Goal: Task Accomplishment & Management: Complete application form

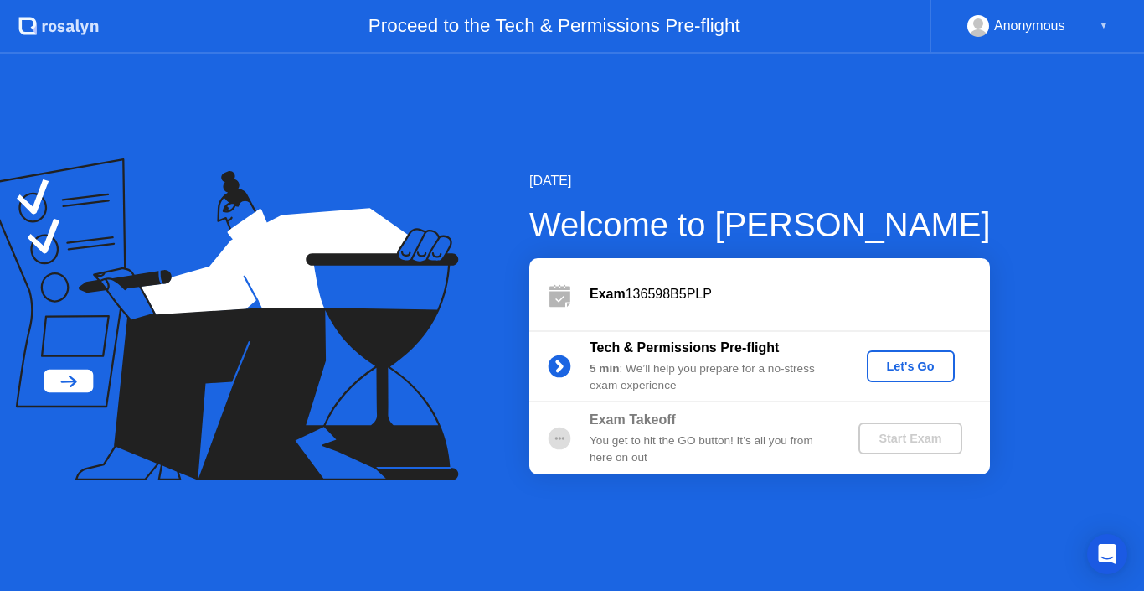
click at [679, 441] on div "You get to hit the GO button! It’s all you from here on out" at bounding box center [710, 449] width 241 height 34
click at [896, 364] on div "Let's Go" at bounding box center [911, 365] width 75 height 13
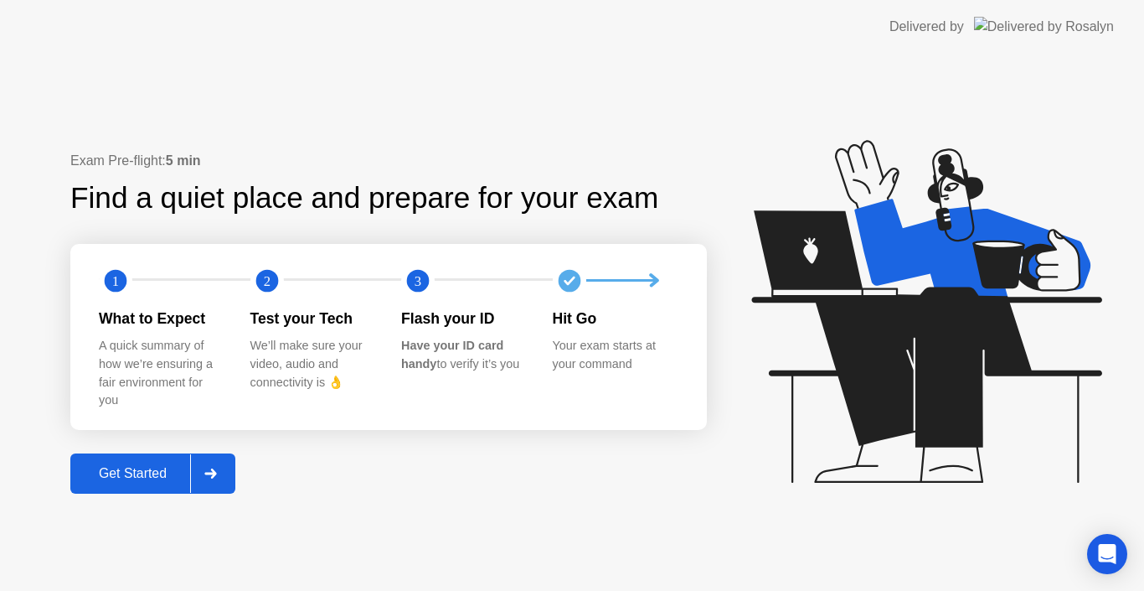
click at [155, 473] on div "Get Started" at bounding box center [132, 473] width 115 height 15
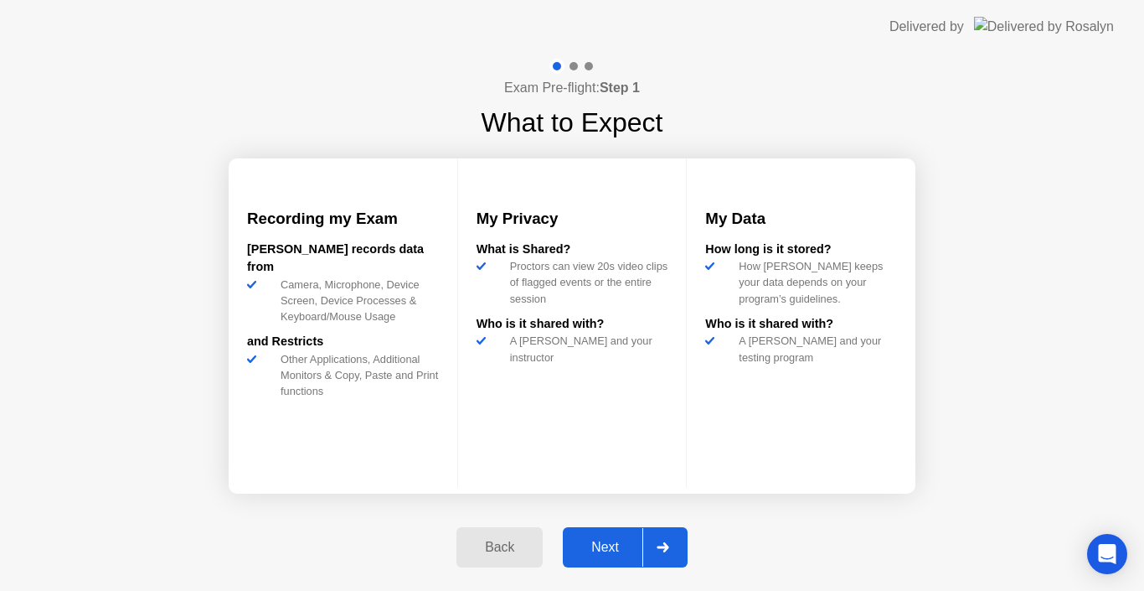
click at [623, 550] on div "Next" at bounding box center [605, 546] width 75 height 15
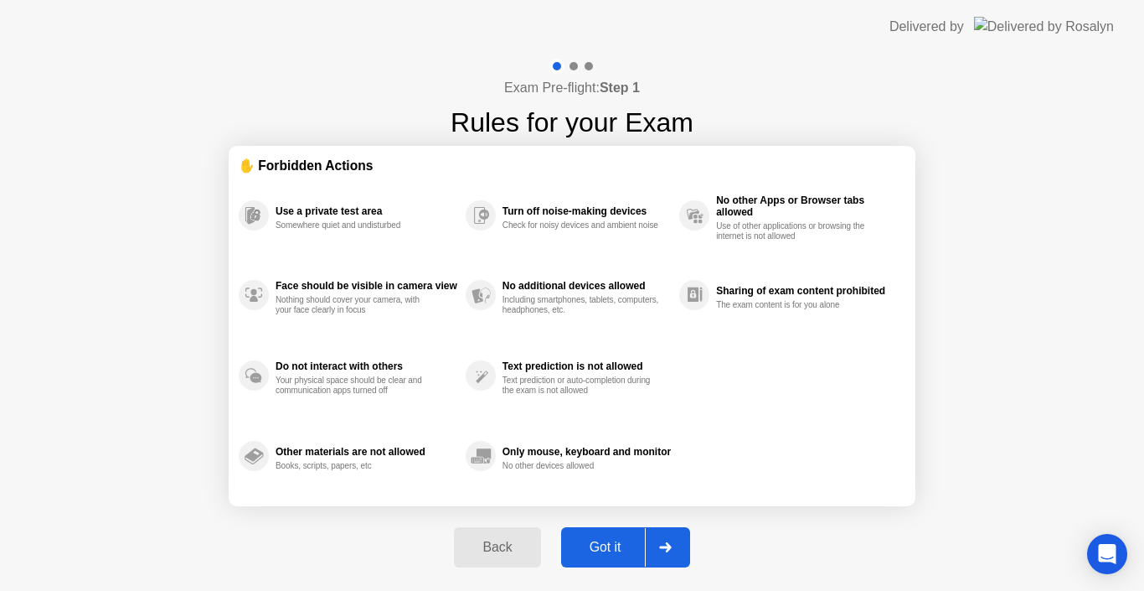
click at [623, 550] on div "Got it" at bounding box center [605, 546] width 79 height 15
select select "**********"
select select "*******"
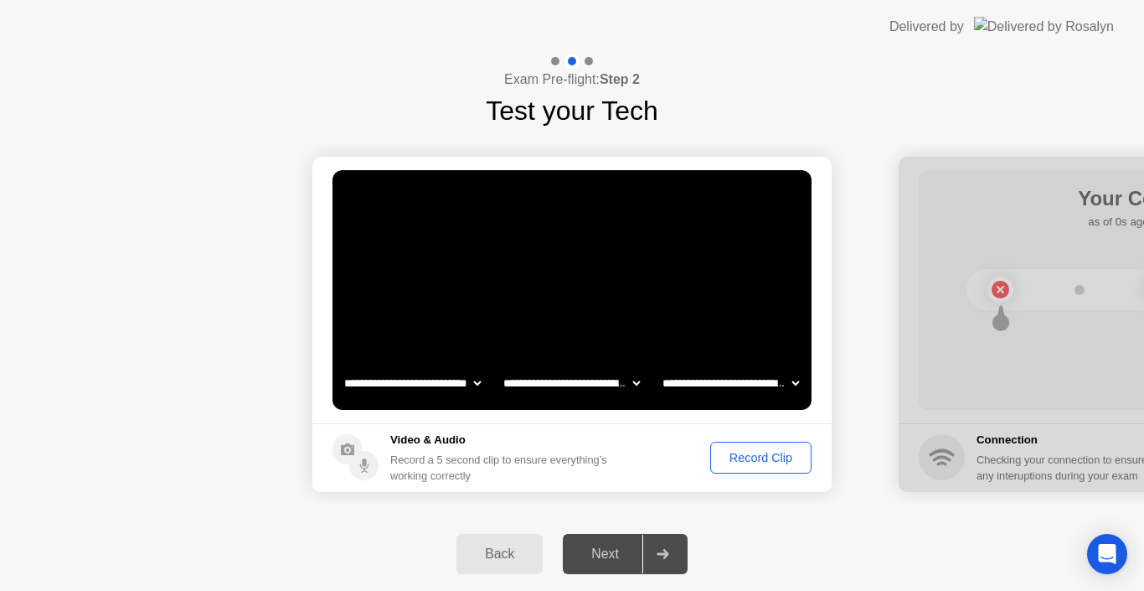
click at [731, 447] on button "Record Clip" at bounding box center [760, 457] width 101 height 32
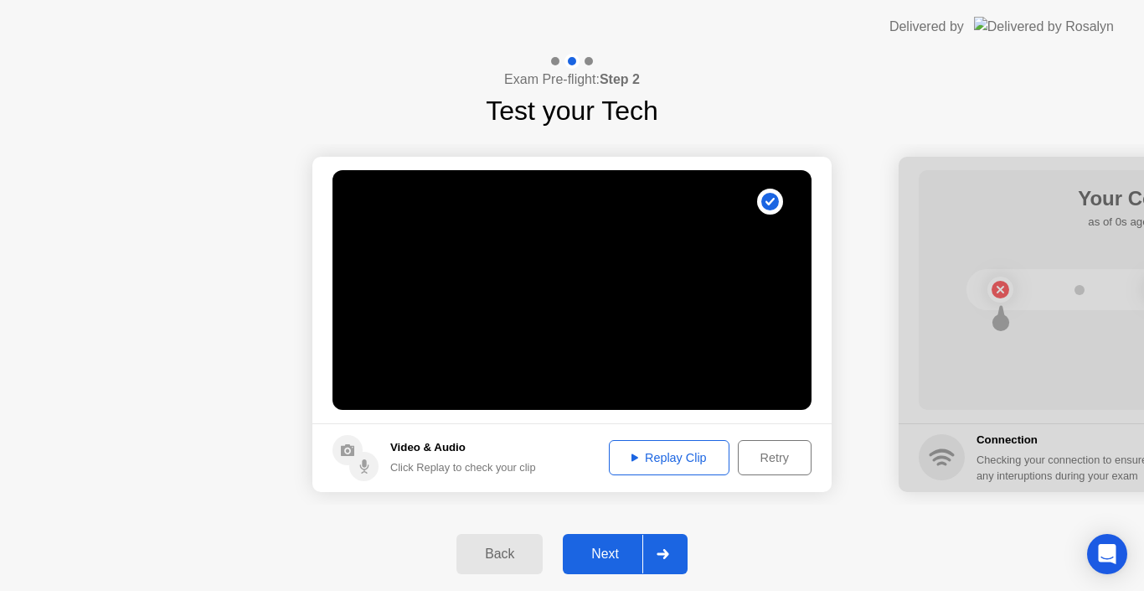
click at [680, 462] on div "Replay Clip" at bounding box center [669, 457] width 109 height 13
click at [648, 555] on div at bounding box center [663, 553] width 40 height 39
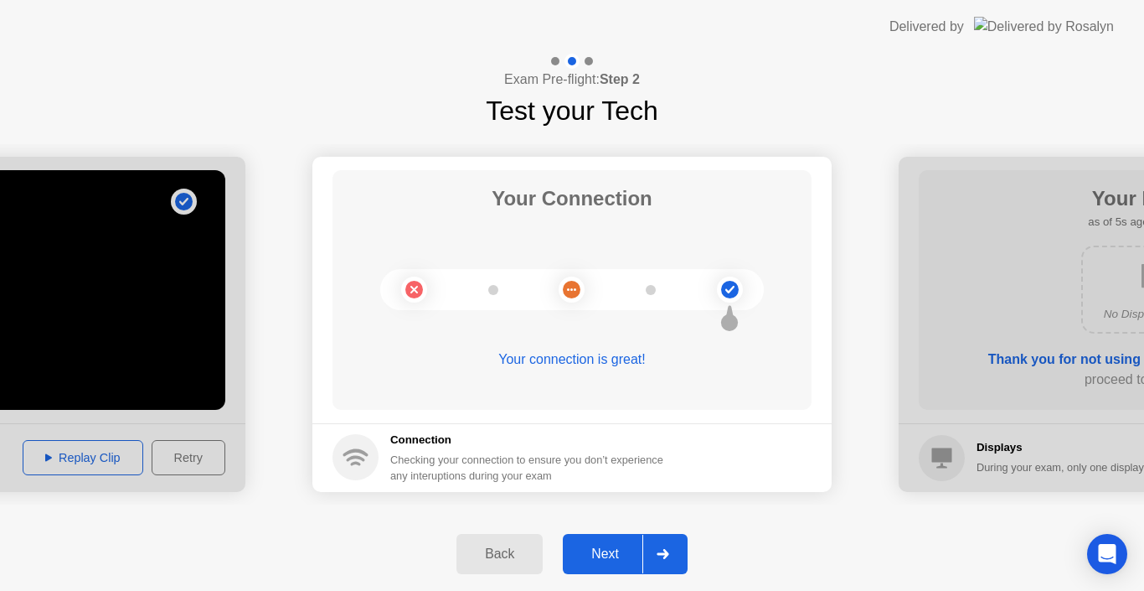
click at [629, 550] on div "Next" at bounding box center [605, 553] width 75 height 15
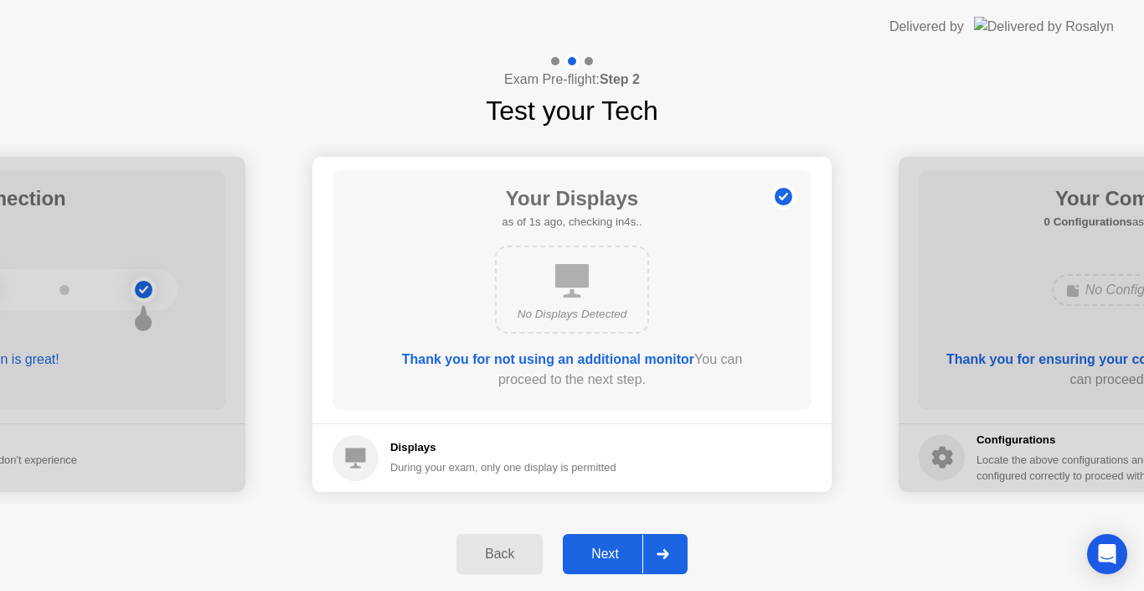
click at [629, 550] on div "Next" at bounding box center [605, 553] width 75 height 15
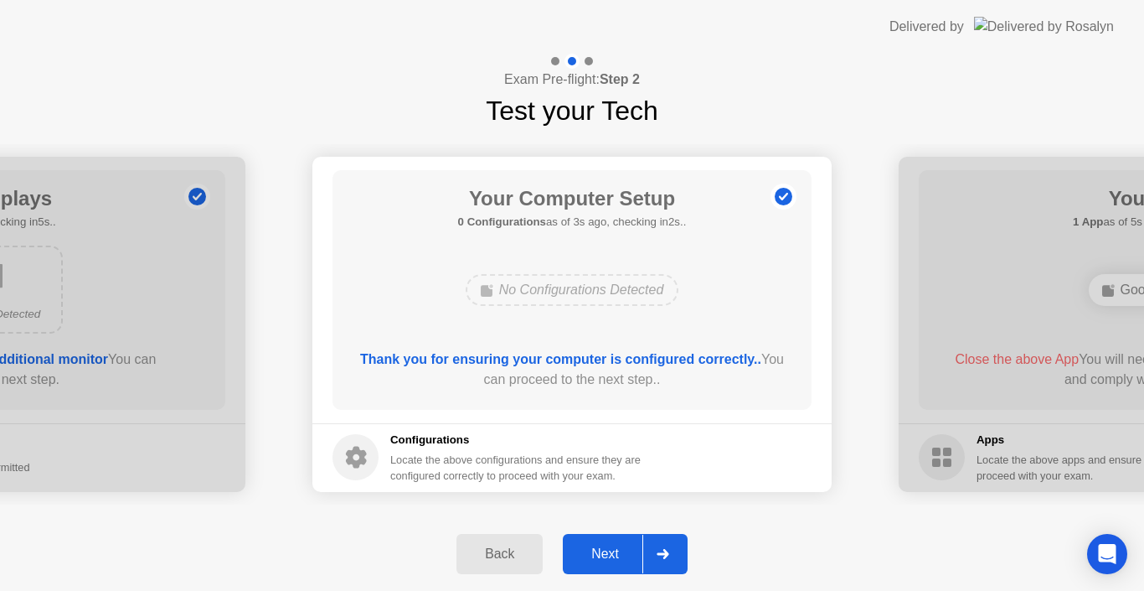
click at [629, 550] on div "Next" at bounding box center [605, 553] width 75 height 15
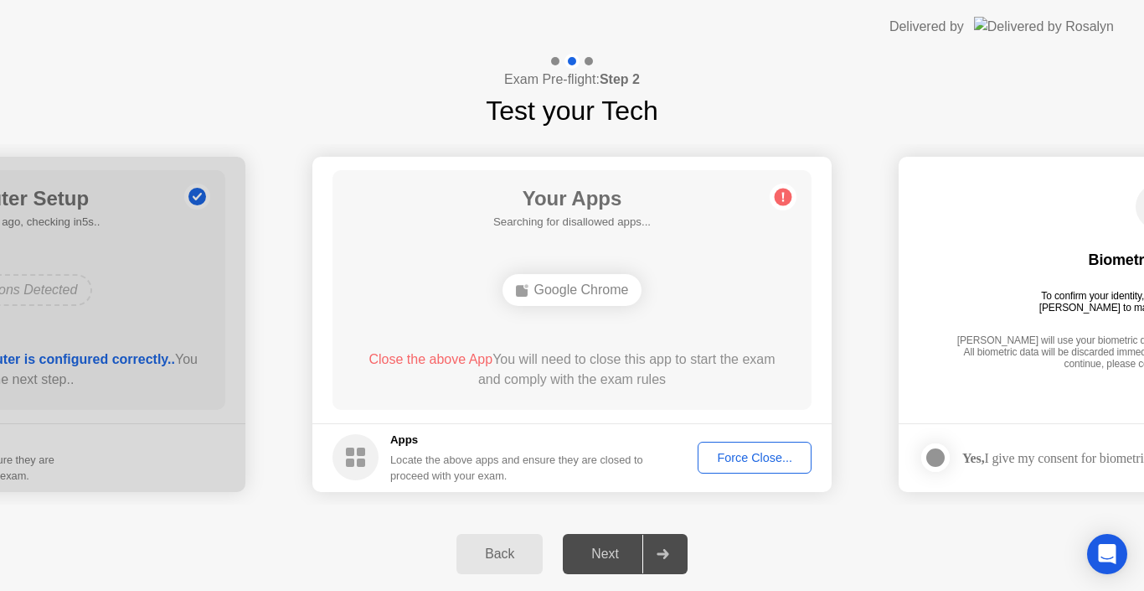
click at [595, 296] on div "Google Chrome" at bounding box center [573, 290] width 140 height 32
click at [749, 462] on div "Force Close..." at bounding box center [755, 457] width 102 height 13
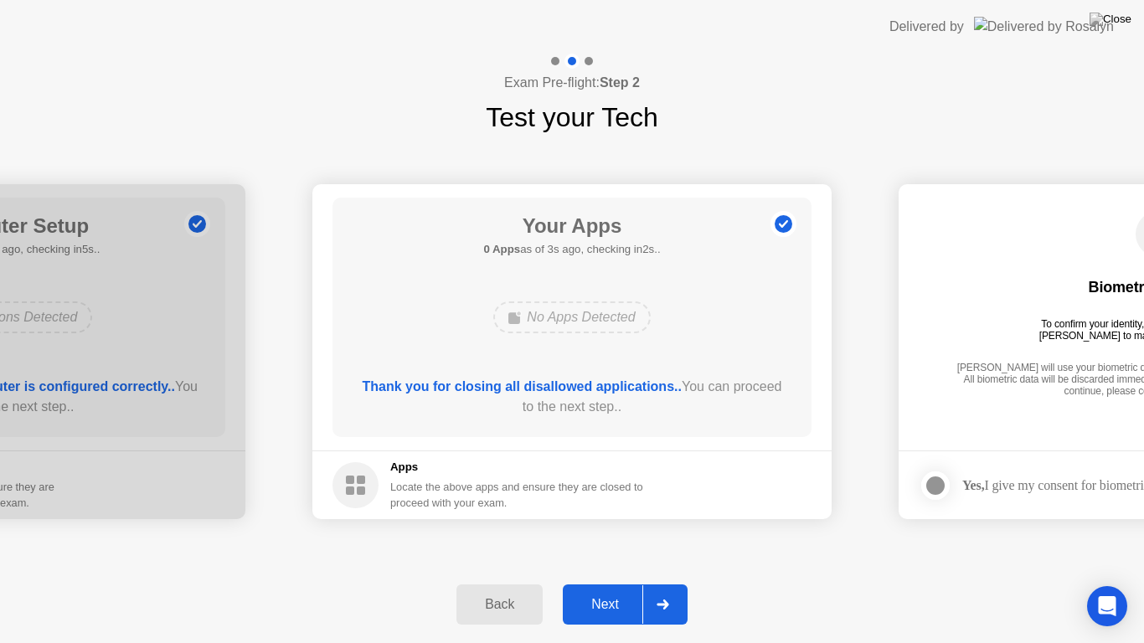
click at [632, 590] on div "Next" at bounding box center [605, 604] width 75 height 15
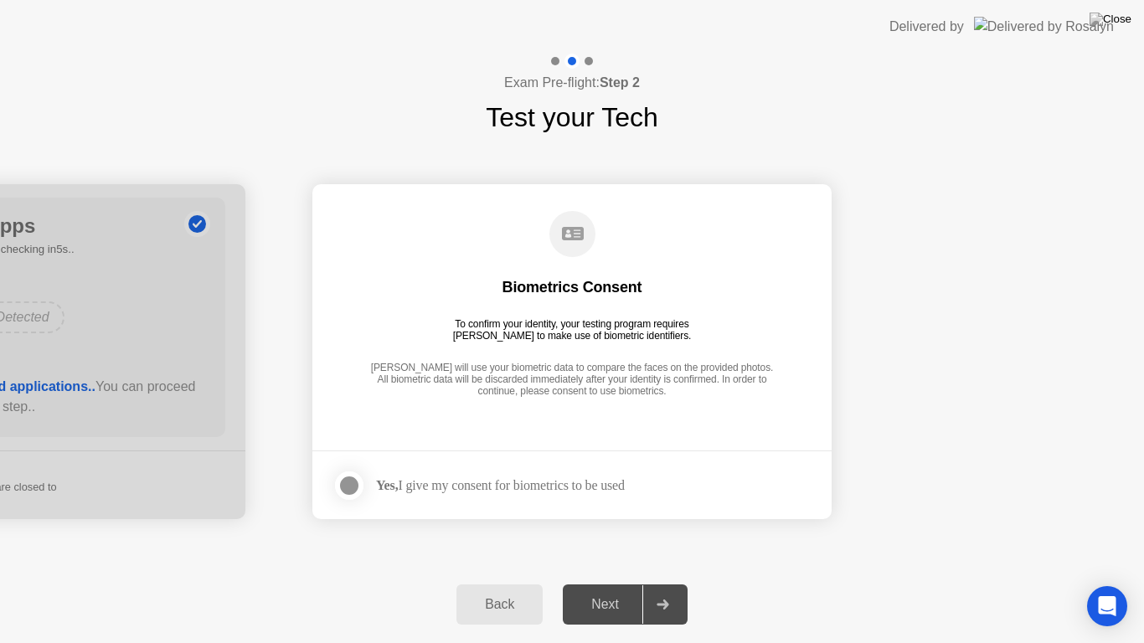
click at [359, 479] on div at bounding box center [349, 486] width 20 height 20
click at [638, 590] on div "Next" at bounding box center [605, 604] width 75 height 15
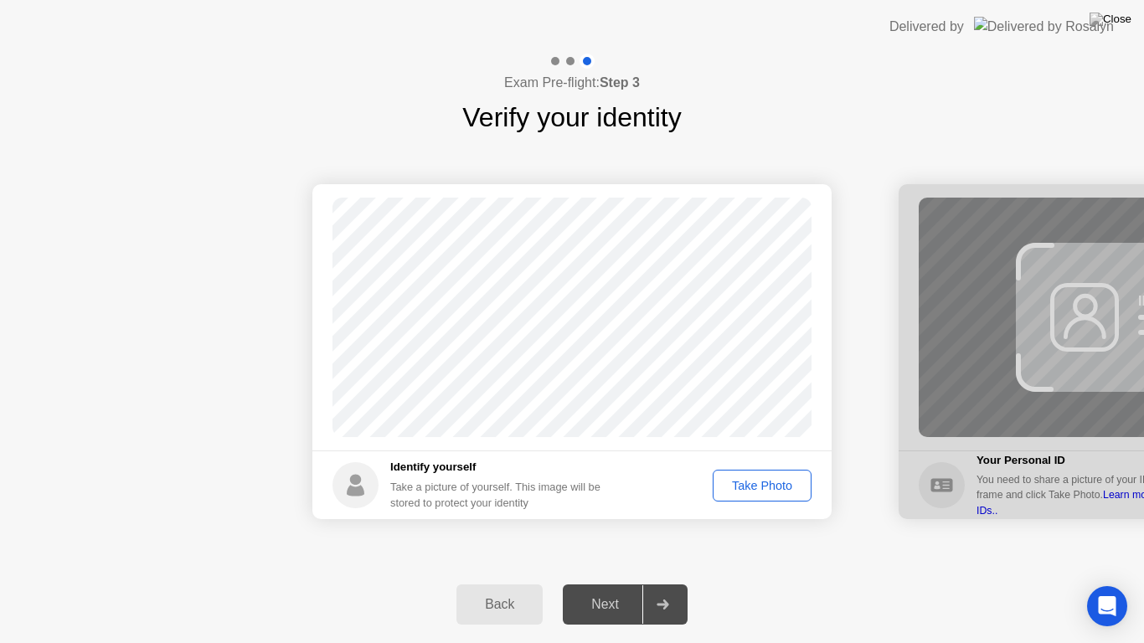
click at [759, 483] on div "Take Photo" at bounding box center [762, 485] width 87 height 13
click at [655, 590] on div at bounding box center [663, 605] width 40 height 39
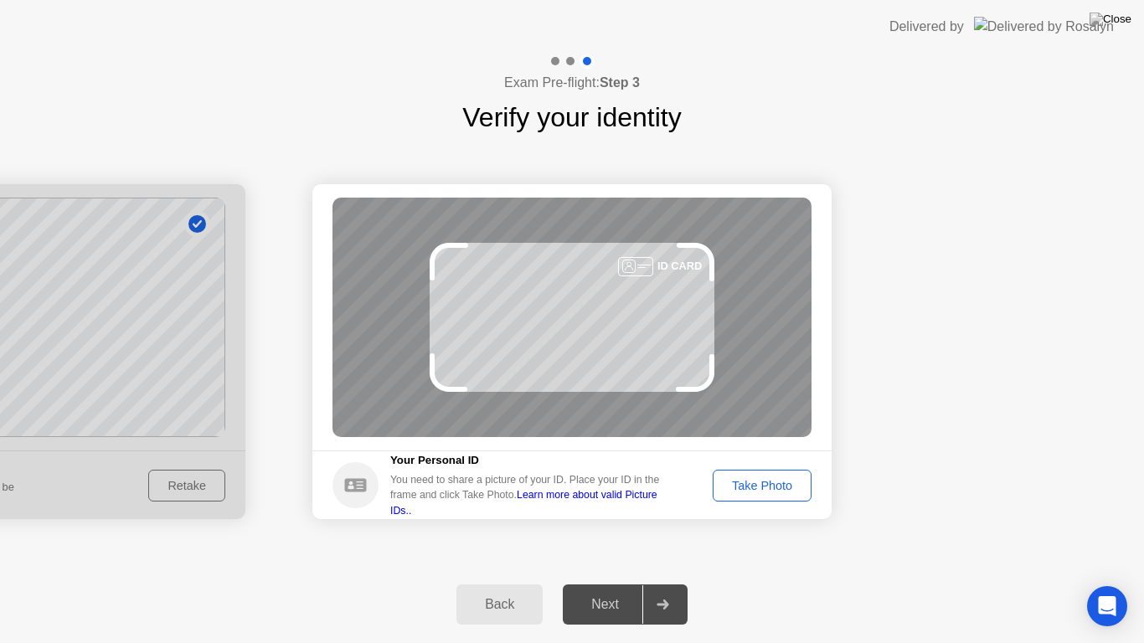
click at [767, 491] on div "Take Photo" at bounding box center [762, 485] width 87 height 13
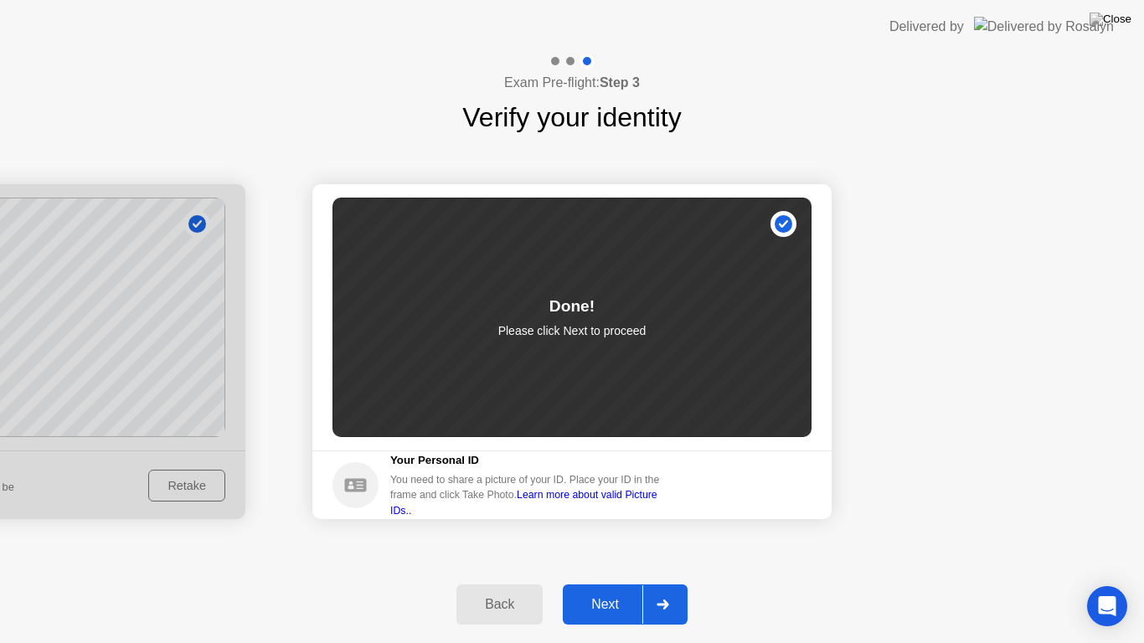
click at [646, 590] on div at bounding box center [663, 605] width 40 height 39
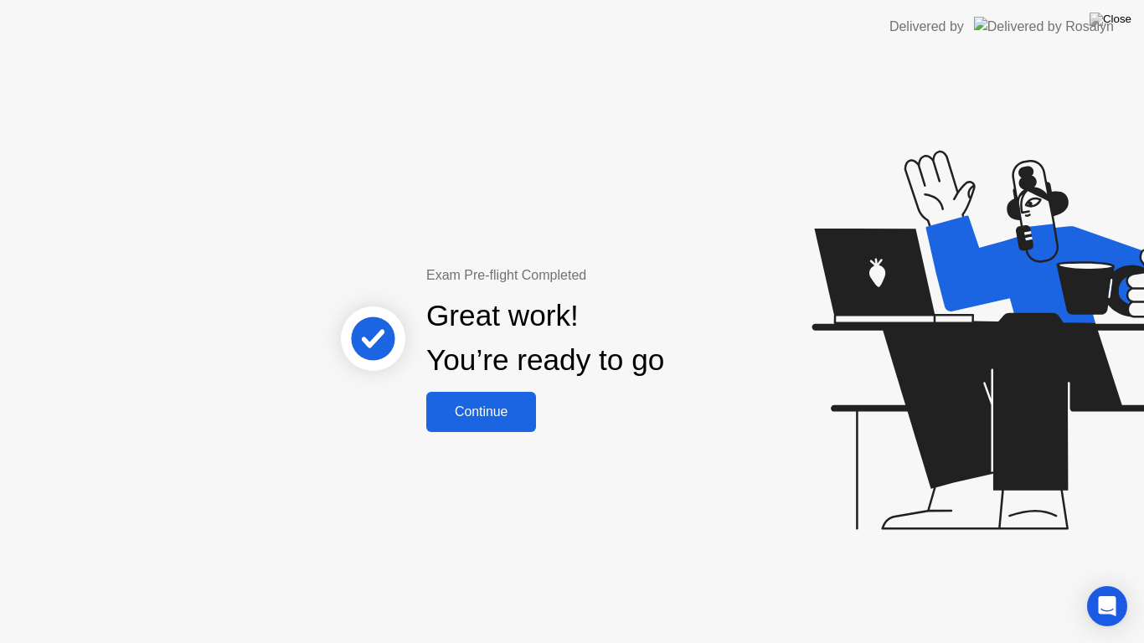
click at [452, 409] on div "Continue" at bounding box center [481, 412] width 100 height 15
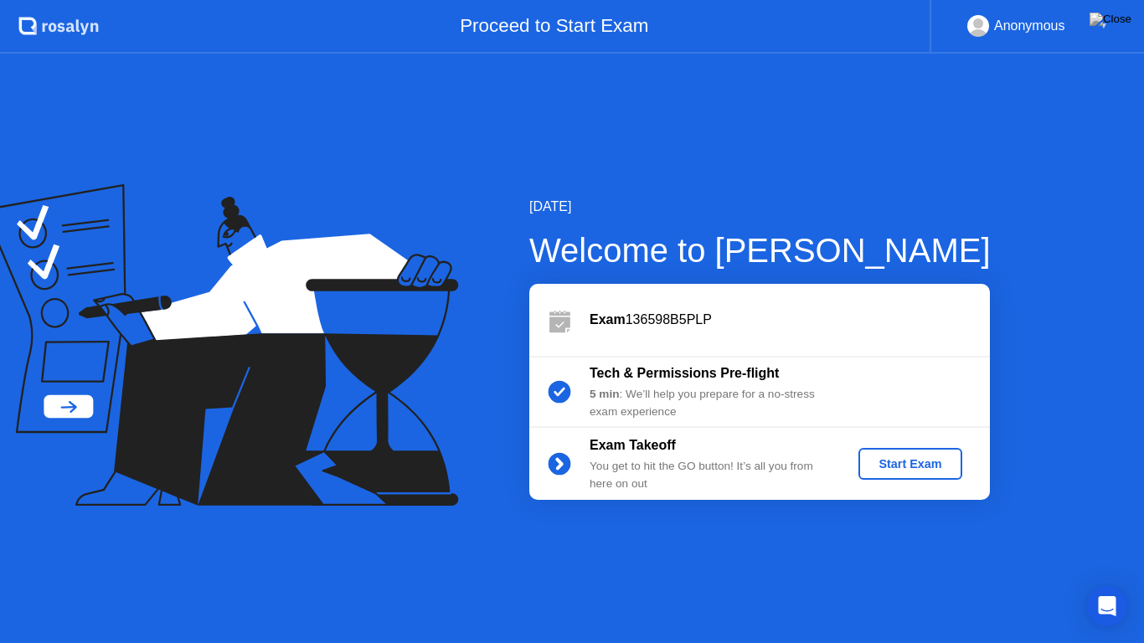
click at [904, 467] on div "Start Exam" at bounding box center [910, 463] width 90 height 13
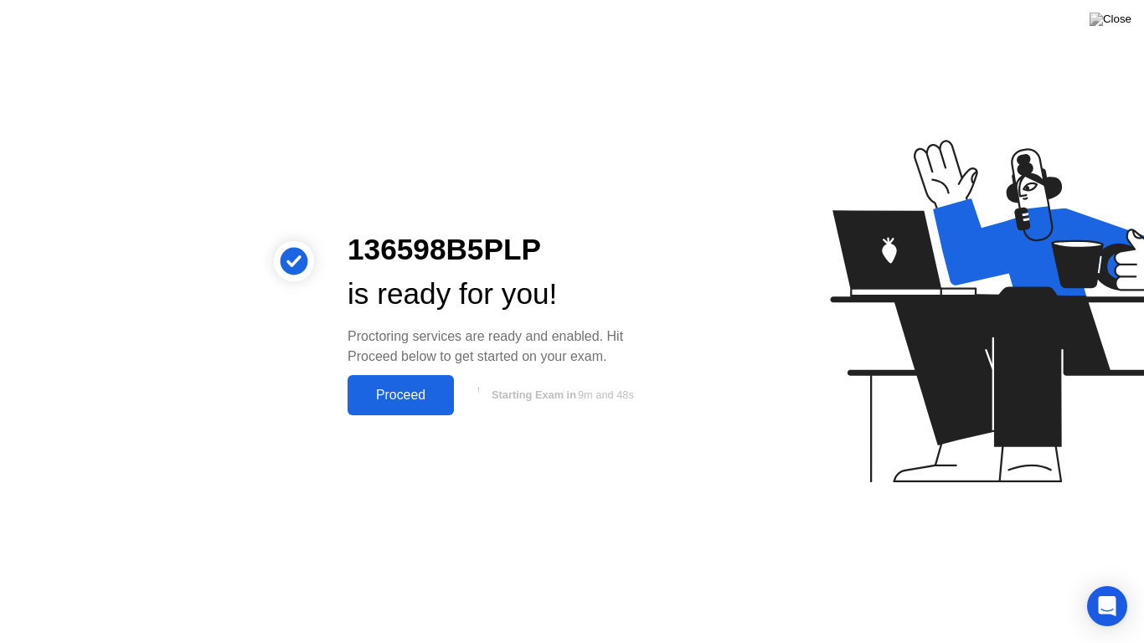
click at [397, 390] on div "Proceed" at bounding box center [401, 395] width 96 height 15
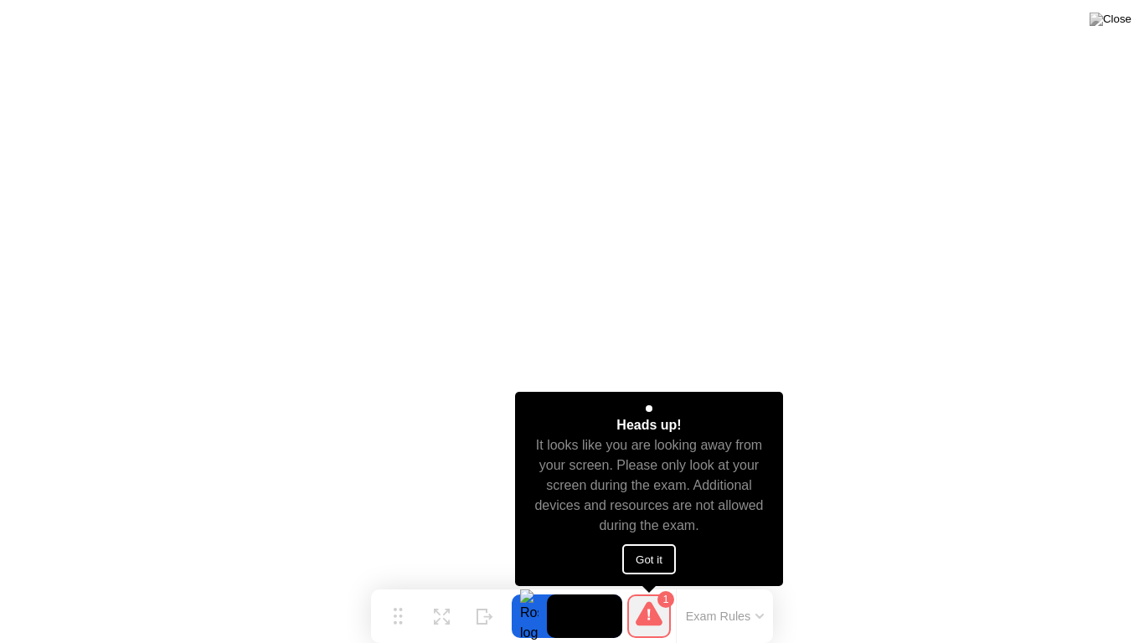
click at [656, 557] on button "Got it" at bounding box center [649, 560] width 54 height 30
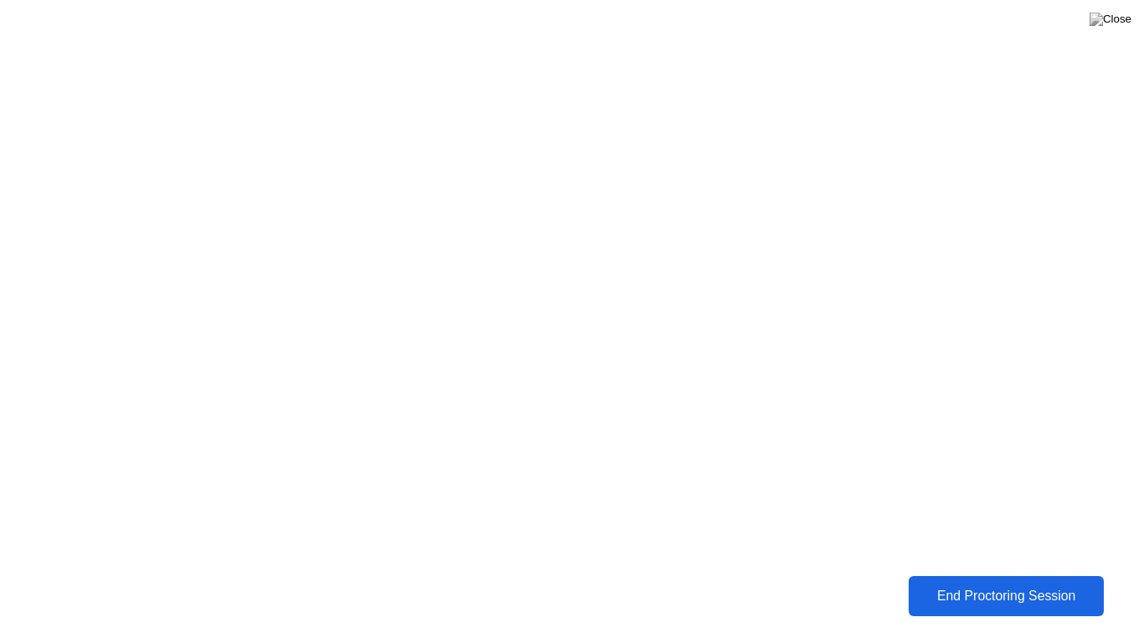
click at [1035, 590] on div "End Proctoring Session" at bounding box center [1006, 596] width 185 height 15
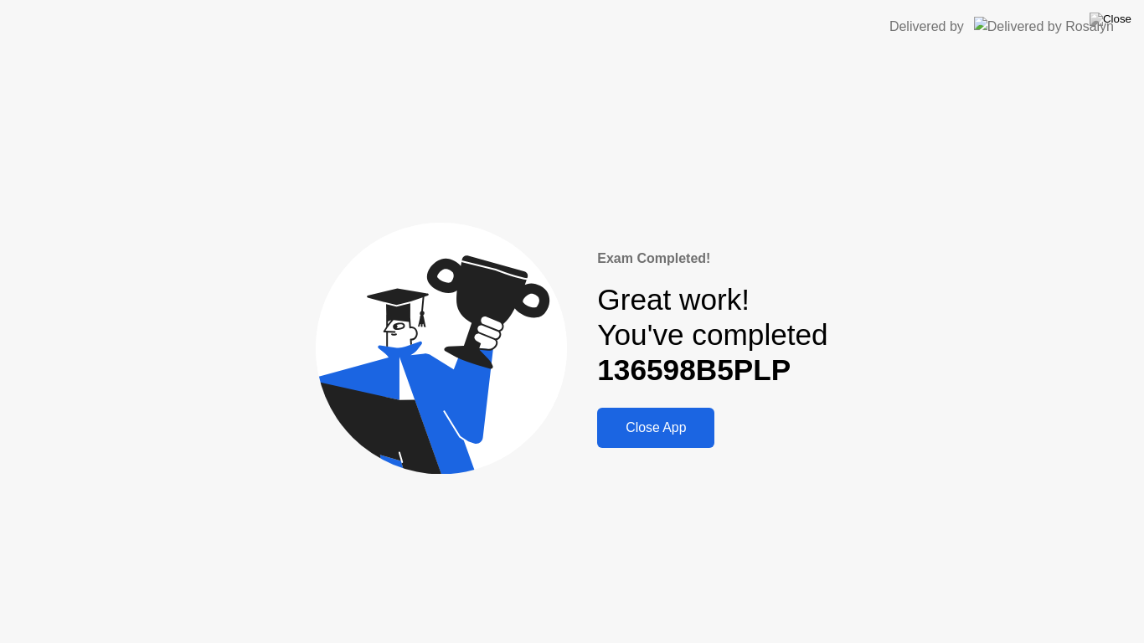
click at [693, 426] on div "Close App" at bounding box center [655, 428] width 107 height 15
